Goal: Task Accomplishment & Management: Use online tool/utility

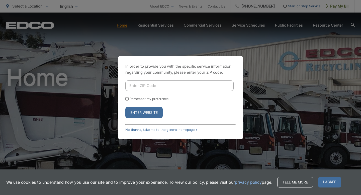
click at [143, 84] on input "Enter ZIP Code" at bounding box center [179, 85] width 108 height 11
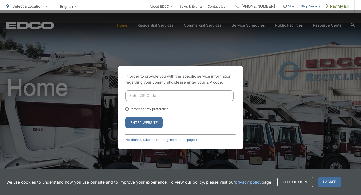
type input "91941"
click at [152, 117] on button "Enter Website" at bounding box center [143, 123] width 37 height 12
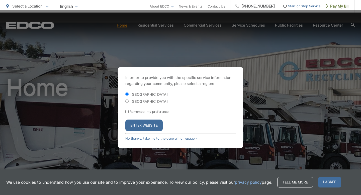
click at [149, 120] on button "Enter Website" at bounding box center [143, 126] width 37 height 12
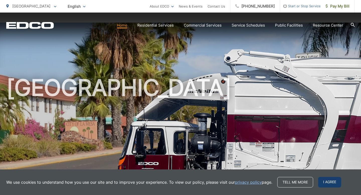
click at [332, 183] on span "I agree" at bounding box center [329, 182] width 23 height 11
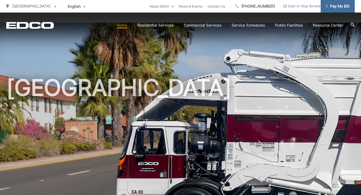
click at [341, 7] on span "Pay My Bill" at bounding box center [337, 6] width 24 height 6
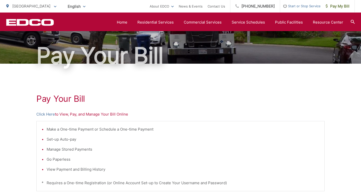
scroll to position [46, 0]
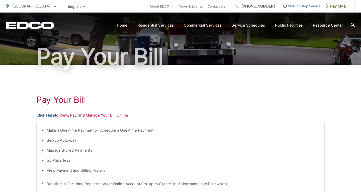
click at [50, 112] on link "Click Here" at bounding box center [45, 115] width 19 height 6
